Goal: Leave review/rating: Leave review/rating

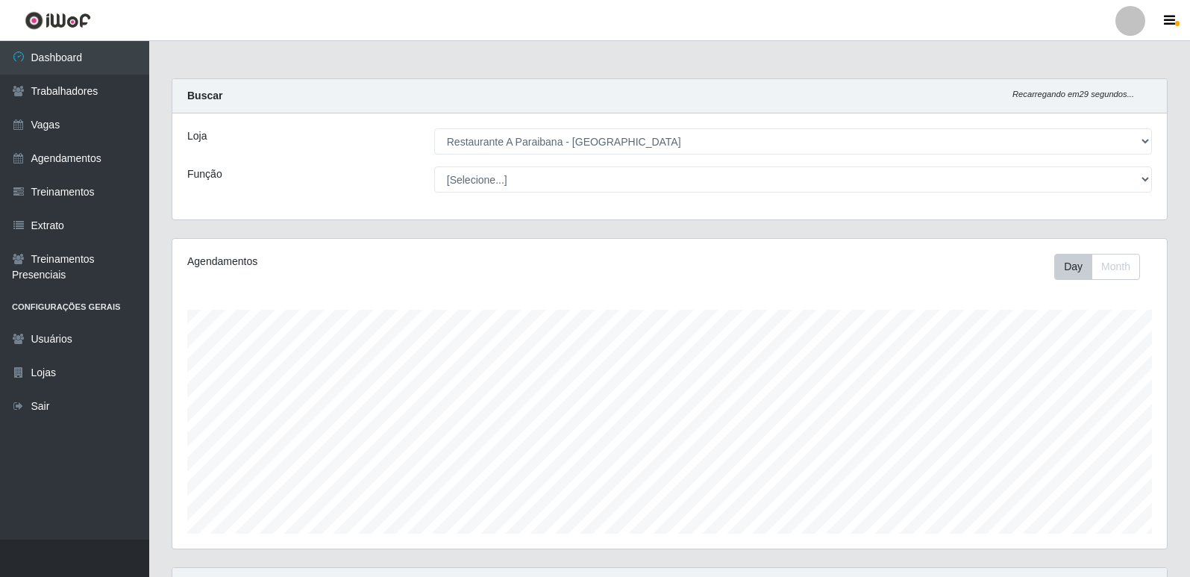
select select "342"
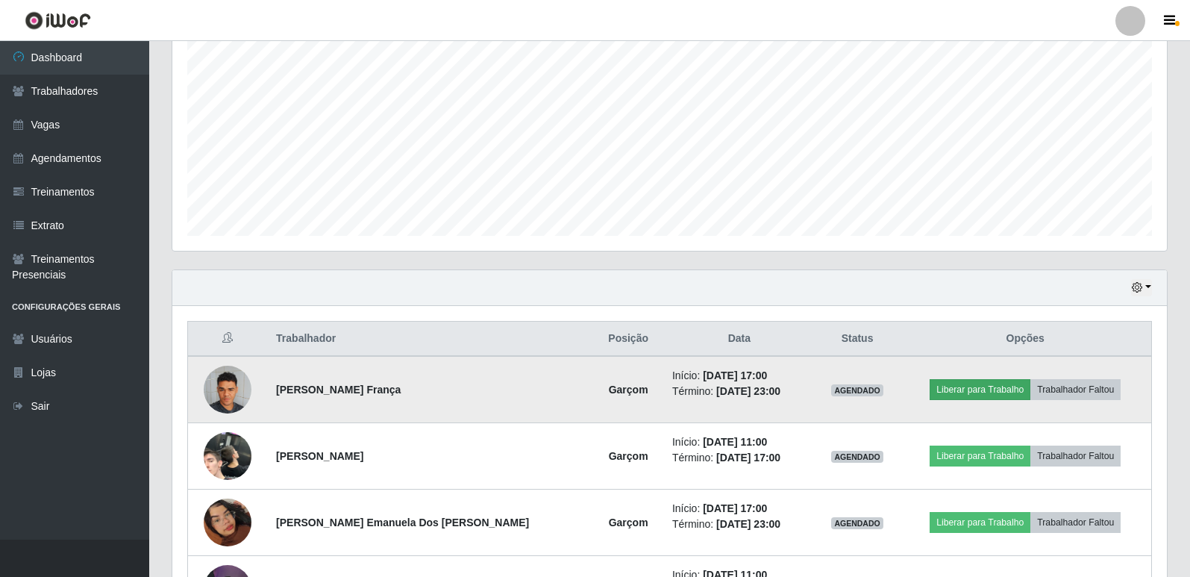
scroll to position [310, 994]
click at [1004, 394] on button "Liberar para Trabalho" at bounding box center [980, 389] width 101 height 21
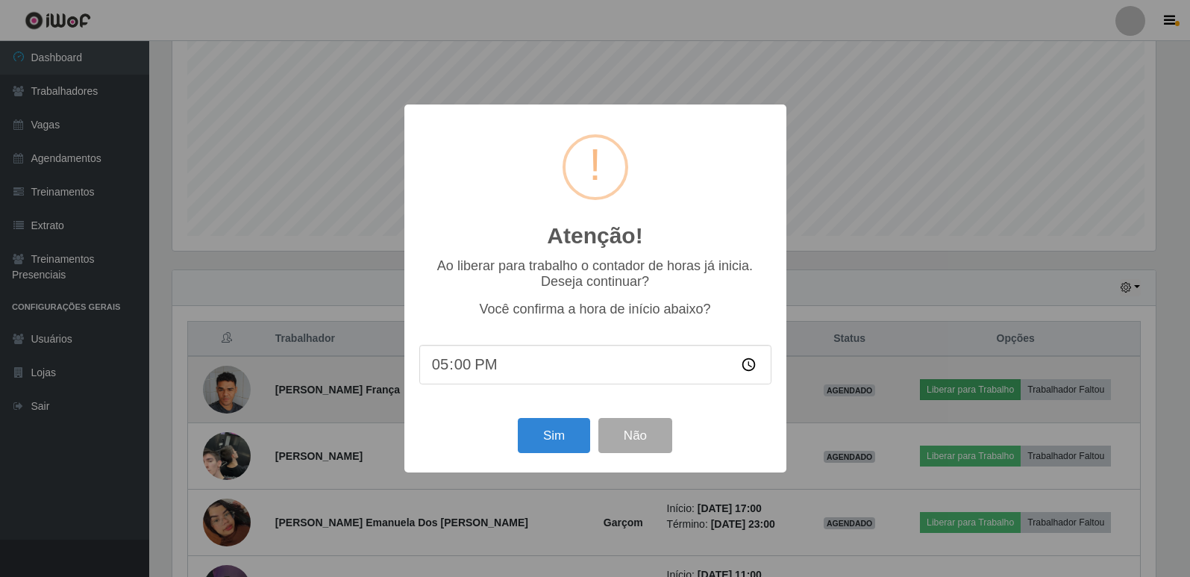
scroll to position [310, 987]
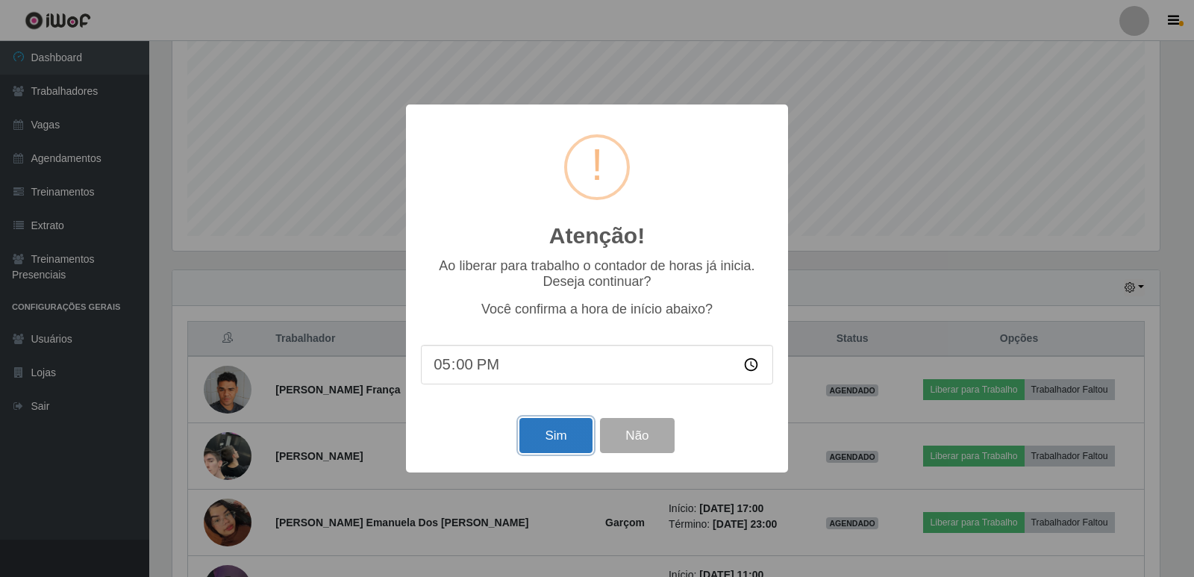
click at [549, 437] on button "Sim" at bounding box center [555, 435] width 72 height 35
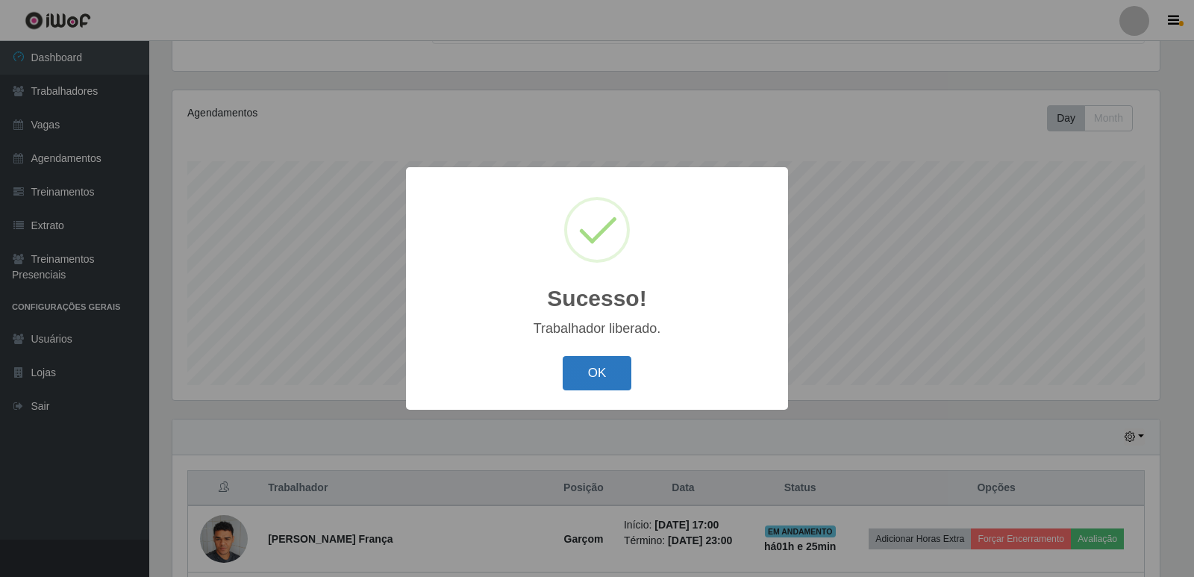
click at [579, 387] on button "OK" at bounding box center [597, 373] width 69 height 35
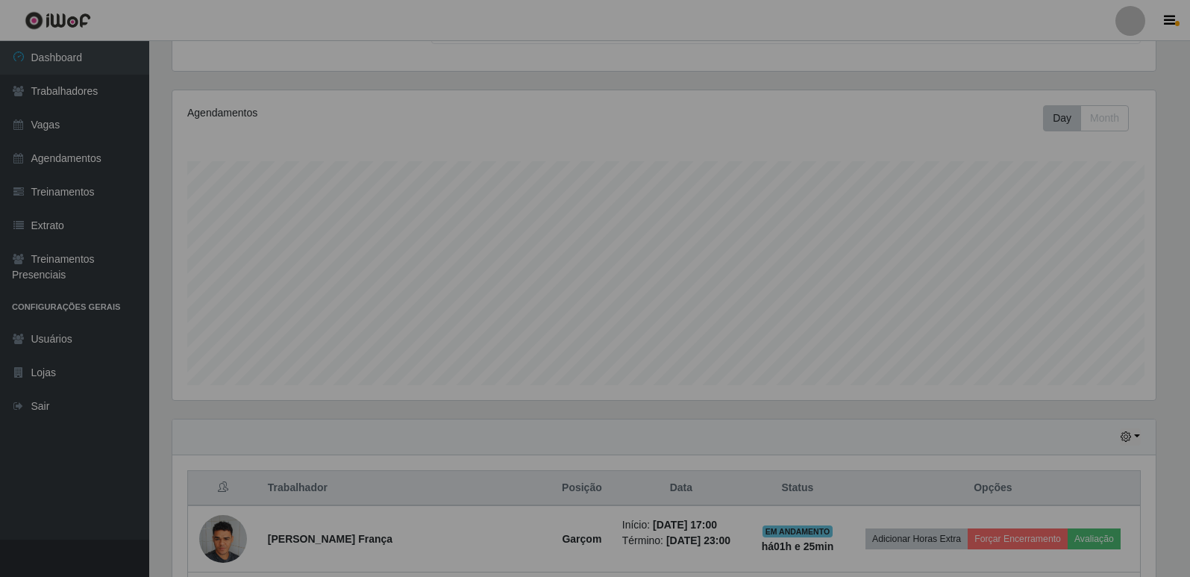
scroll to position [310, 994]
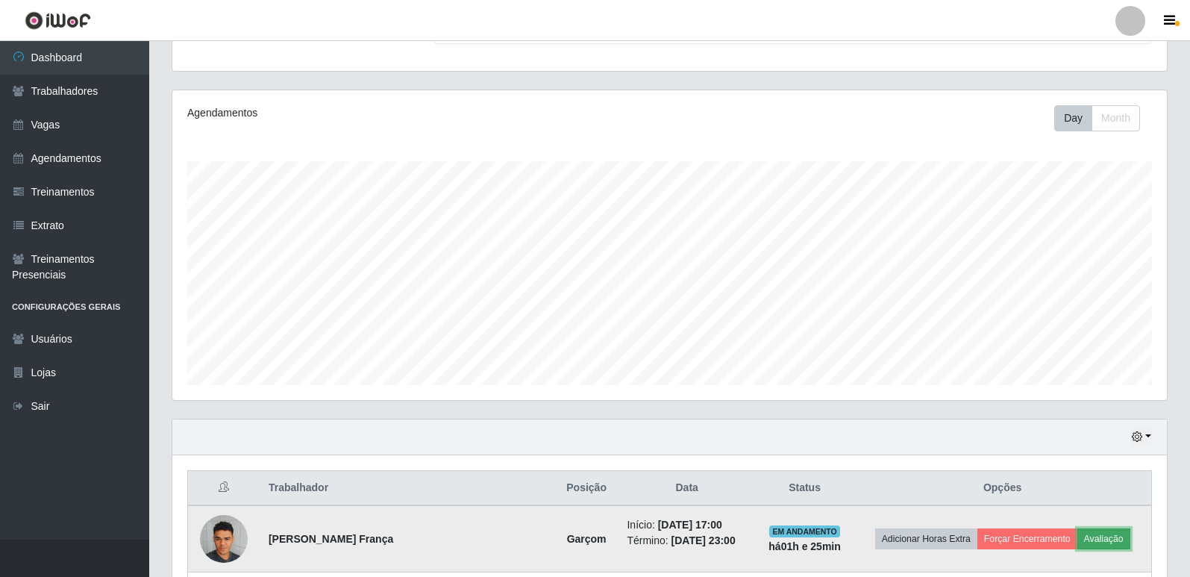
click at [1099, 537] on button "Avaliação" at bounding box center [1103, 538] width 53 height 21
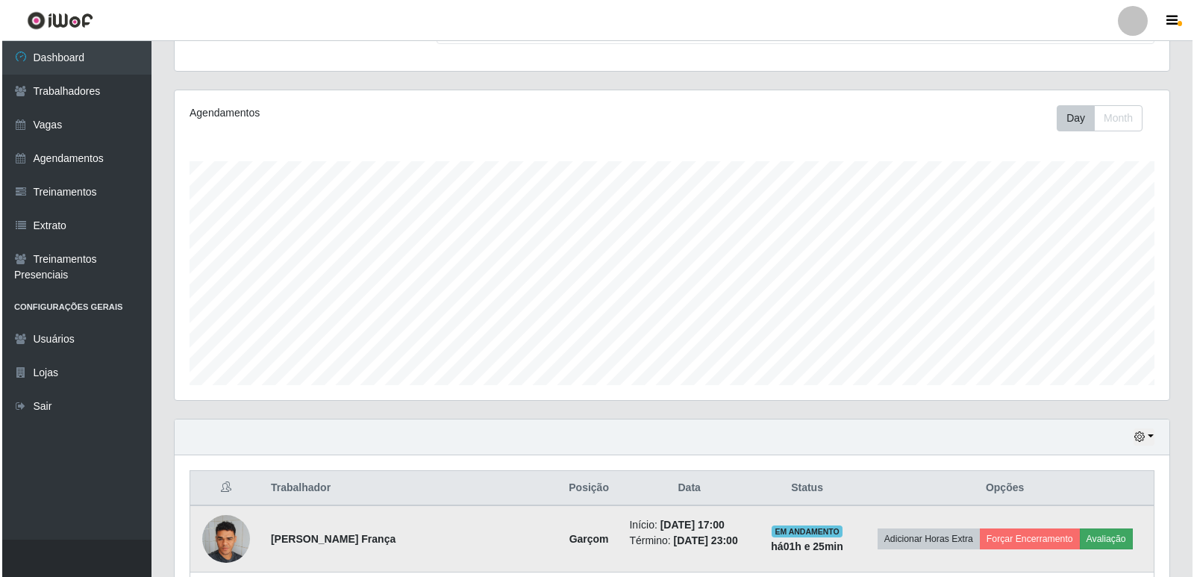
scroll to position [310, 987]
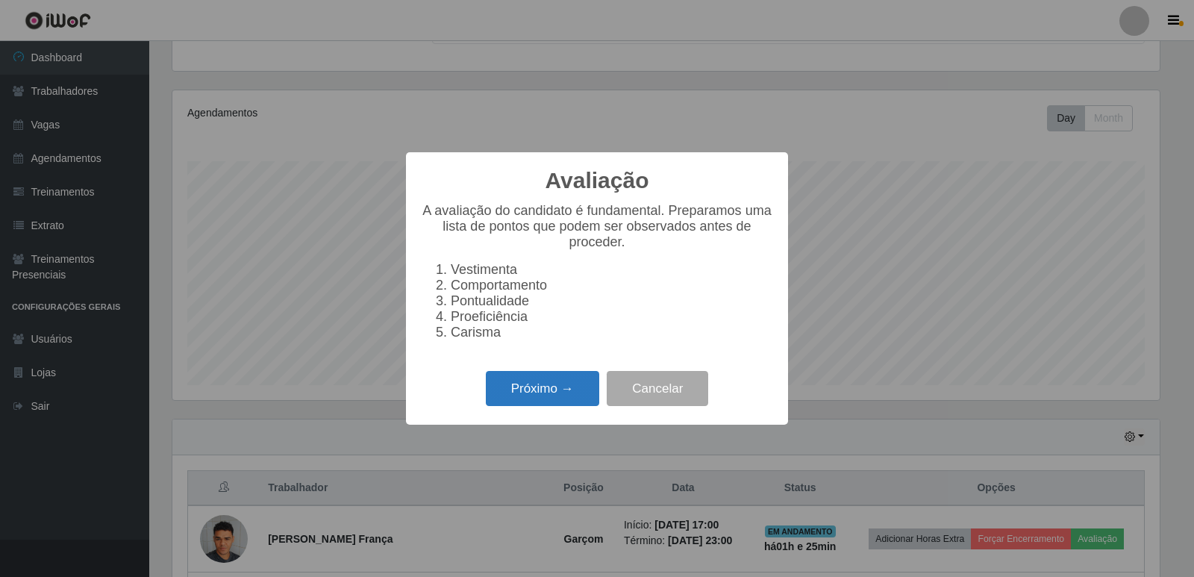
click at [533, 392] on button "Próximo →" at bounding box center [542, 388] width 113 height 35
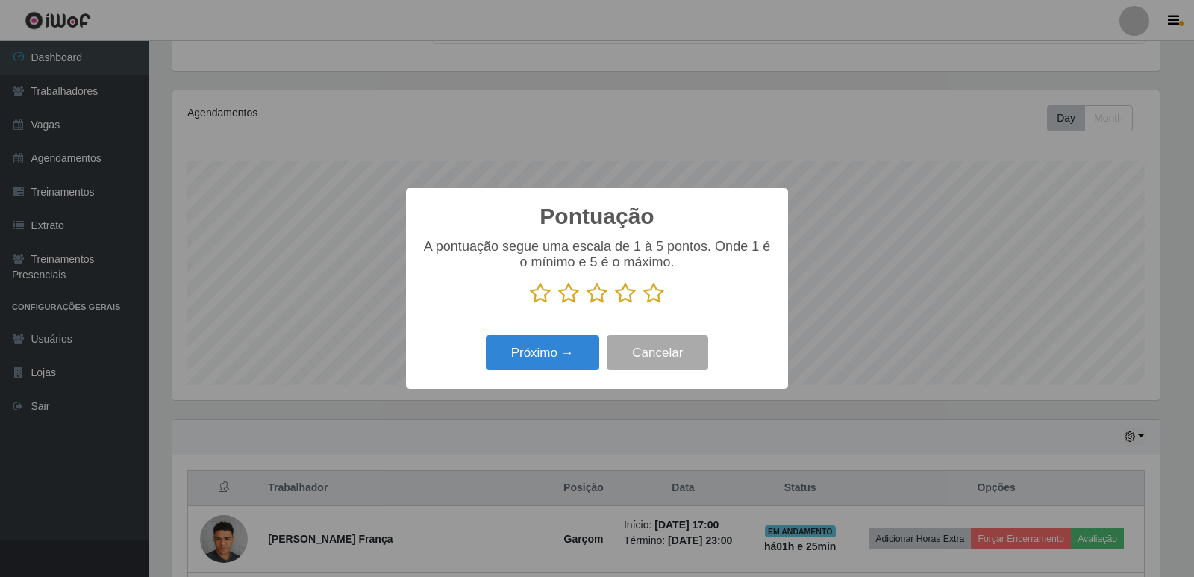
scroll to position [745713, 745036]
click at [661, 298] on icon at bounding box center [653, 293] width 21 height 22
click at [643, 304] on input "radio" at bounding box center [643, 304] width 0 height 0
click at [555, 357] on button "Próximo →" at bounding box center [542, 352] width 113 height 35
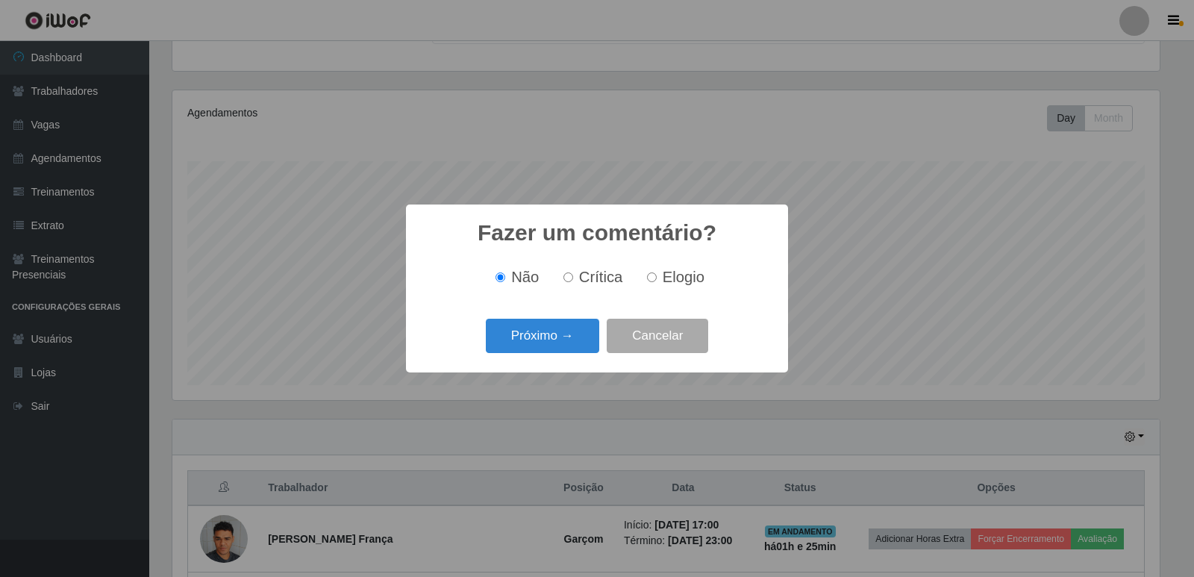
click at [653, 278] on input "Elogio" at bounding box center [652, 277] width 10 height 10
radio input "true"
click at [489, 348] on button "Próximo →" at bounding box center [542, 336] width 113 height 35
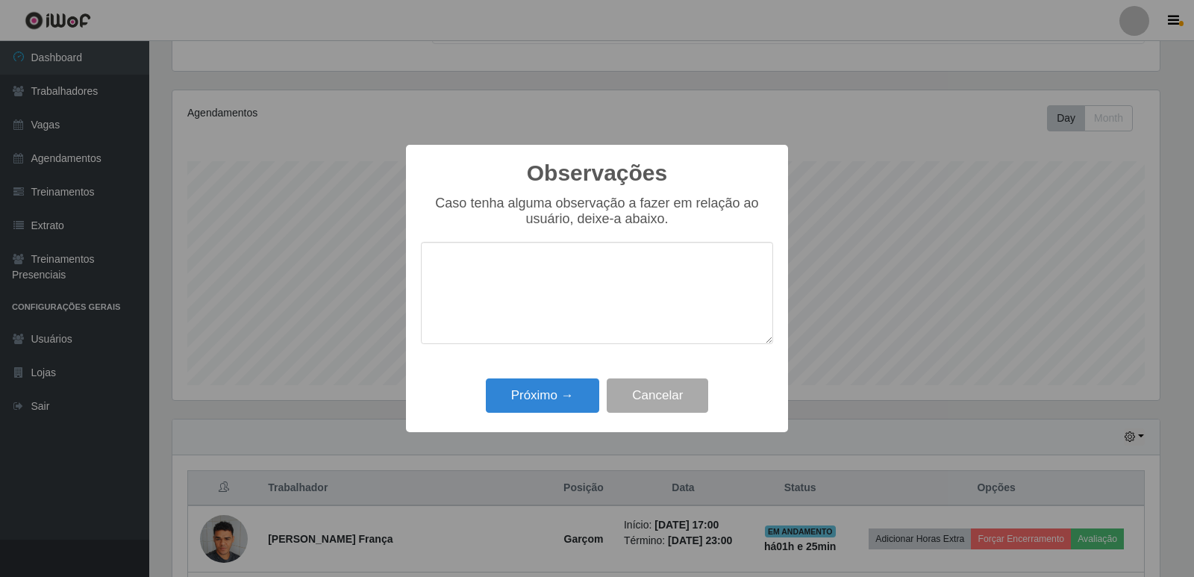
click at [525, 328] on textarea at bounding box center [597, 293] width 352 height 102
type textarea "otimo"
click at [534, 405] on button "Próximo →" at bounding box center [542, 395] width 113 height 35
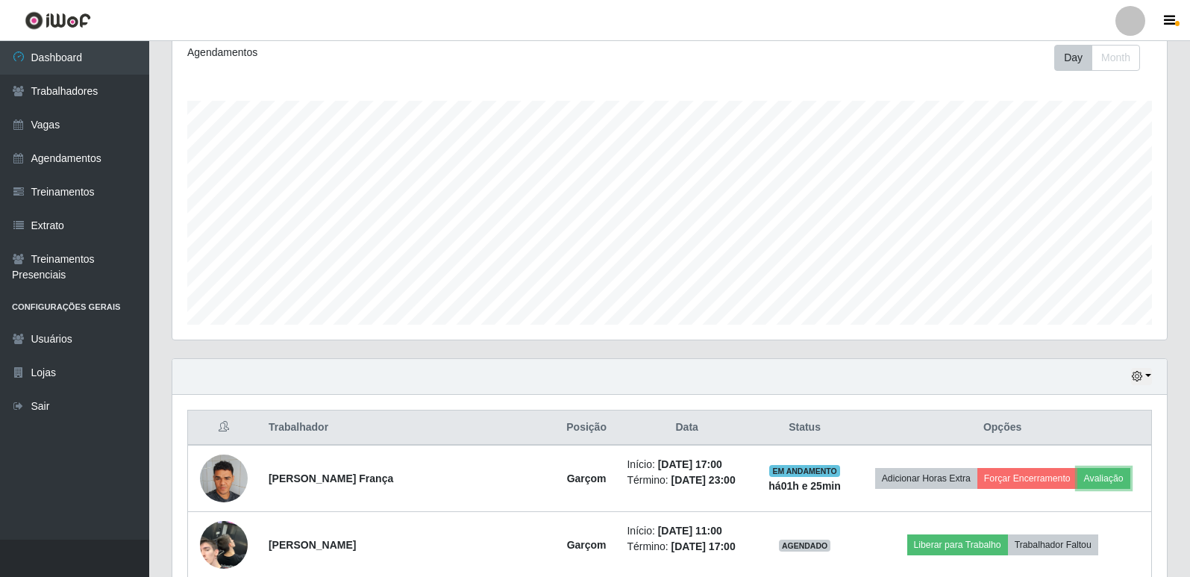
scroll to position [223, 0]
